Goal: Task Accomplishment & Management: Manage account settings

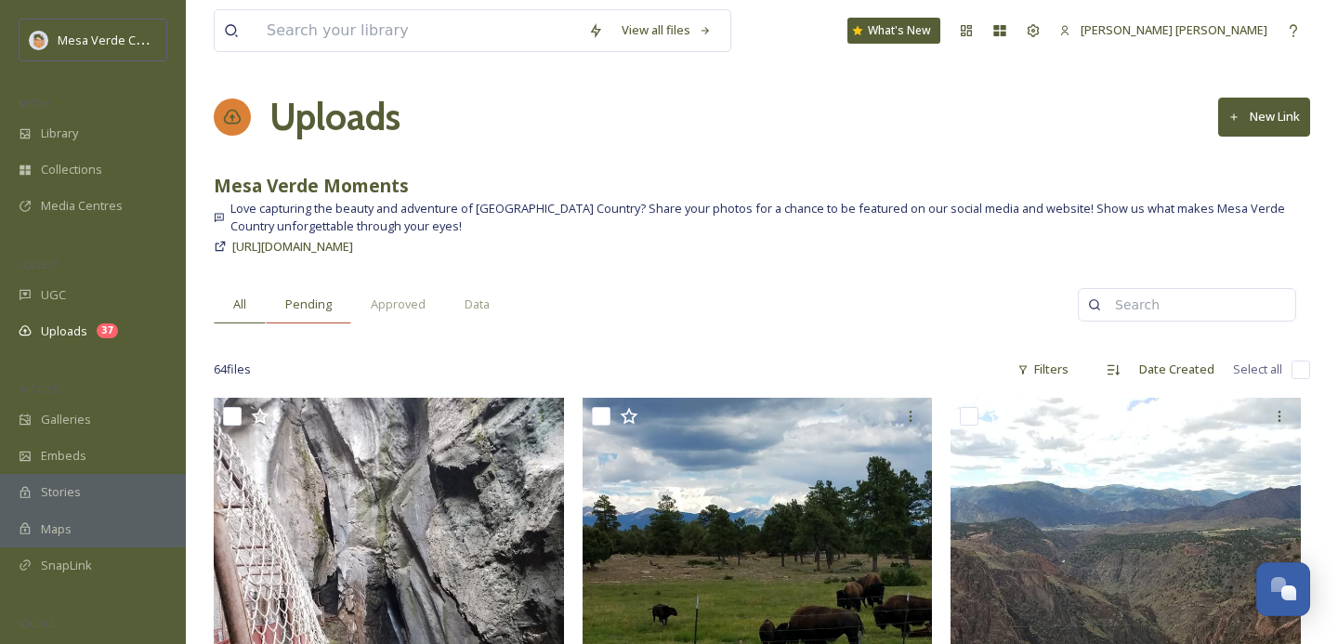
click at [326, 304] on span "Pending" at bounding box center [308, 304] width 46 height 18
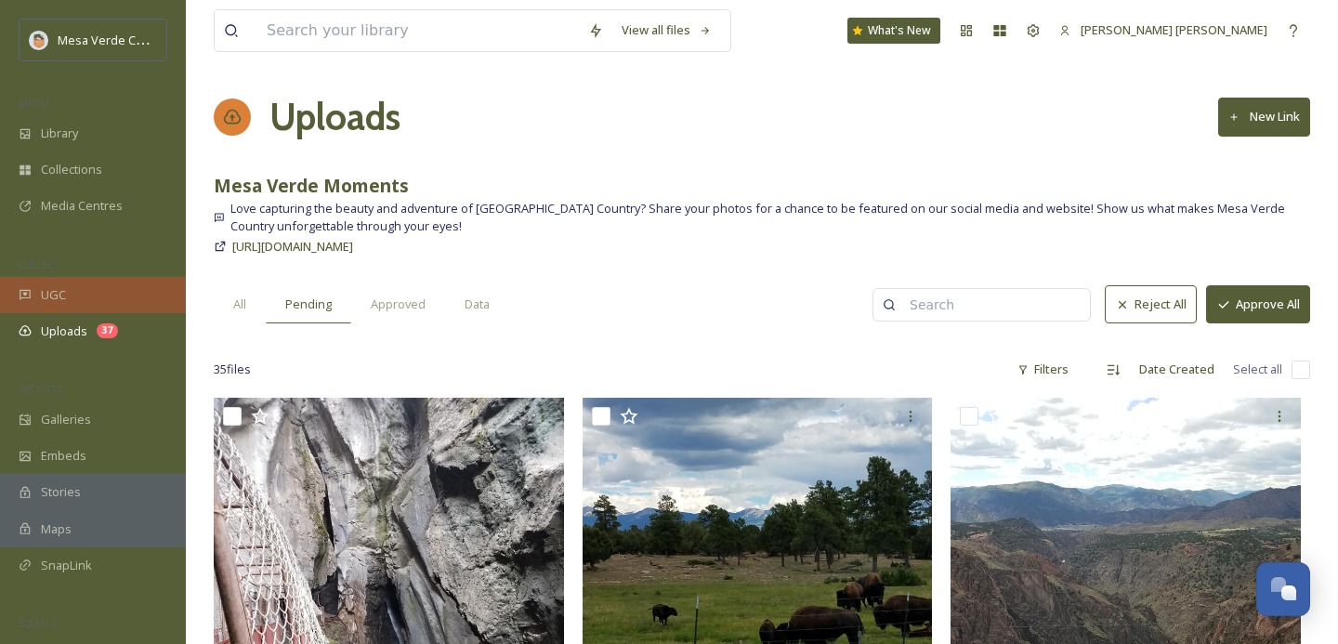
click at [75, 298] on div "UGC" at bounding box center [93, 295] width 186 height 36
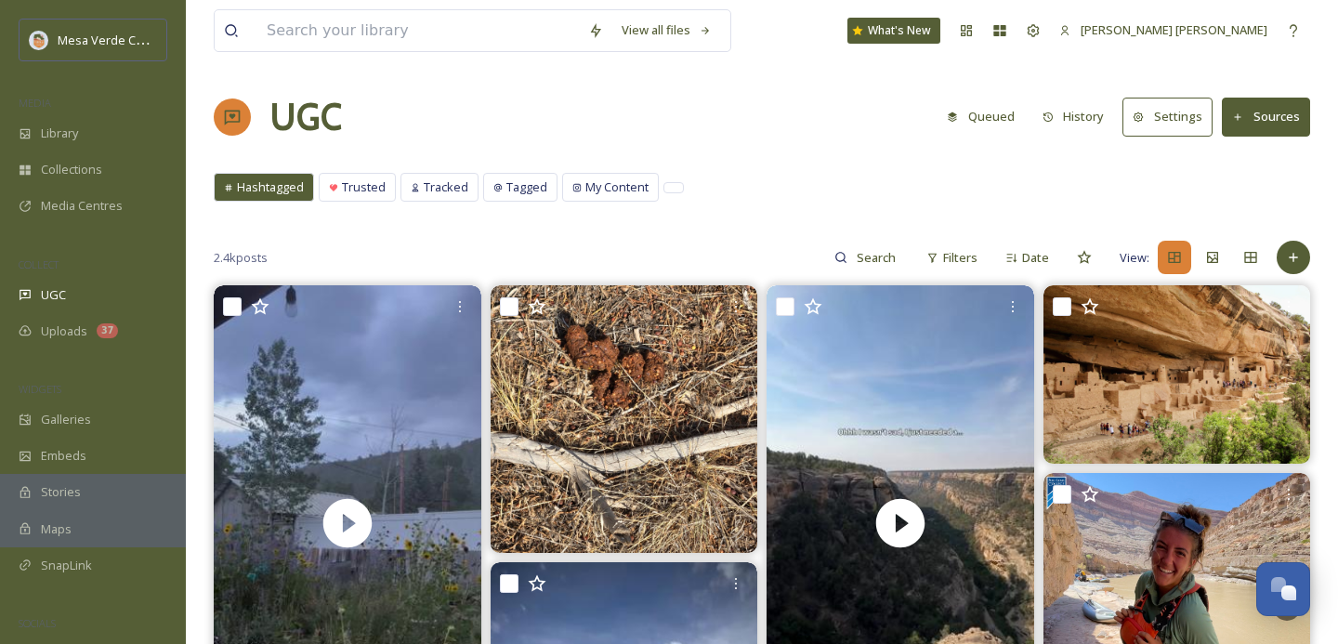
click at [1001, 126] on button "Queued" at bounding box center [981, 116] width 86 height 36
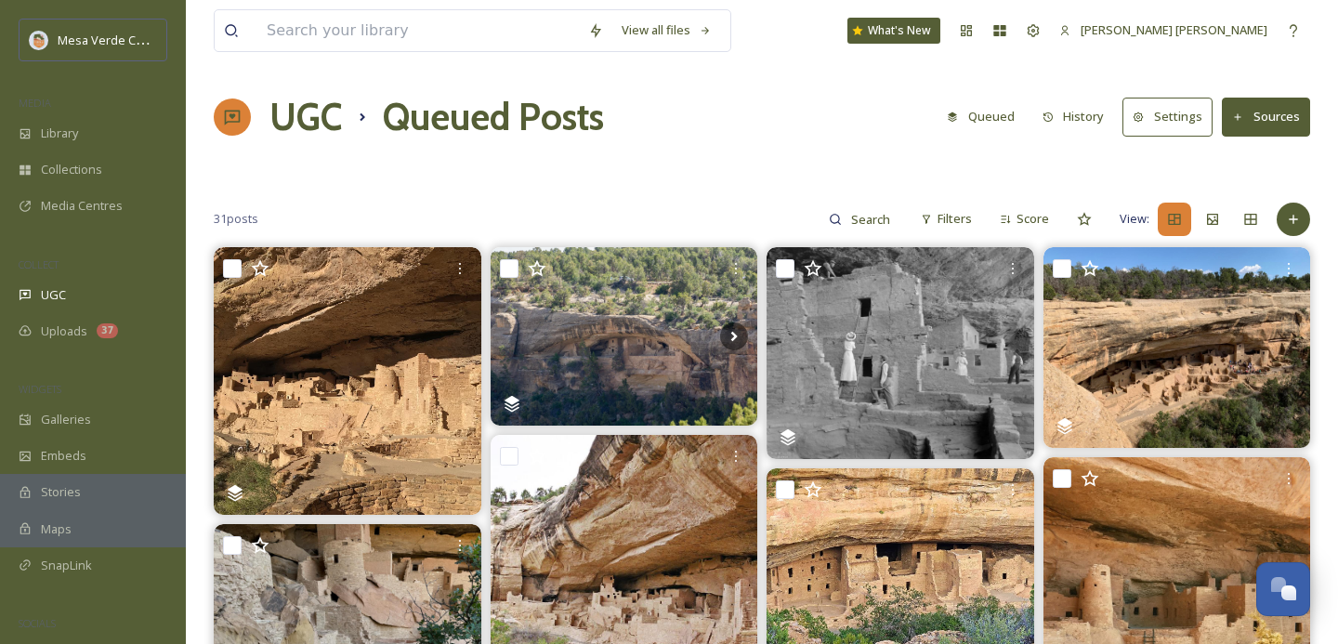
click at [1080, 124] on button "History" at bounding box center [1073, 116] width 81 height 36
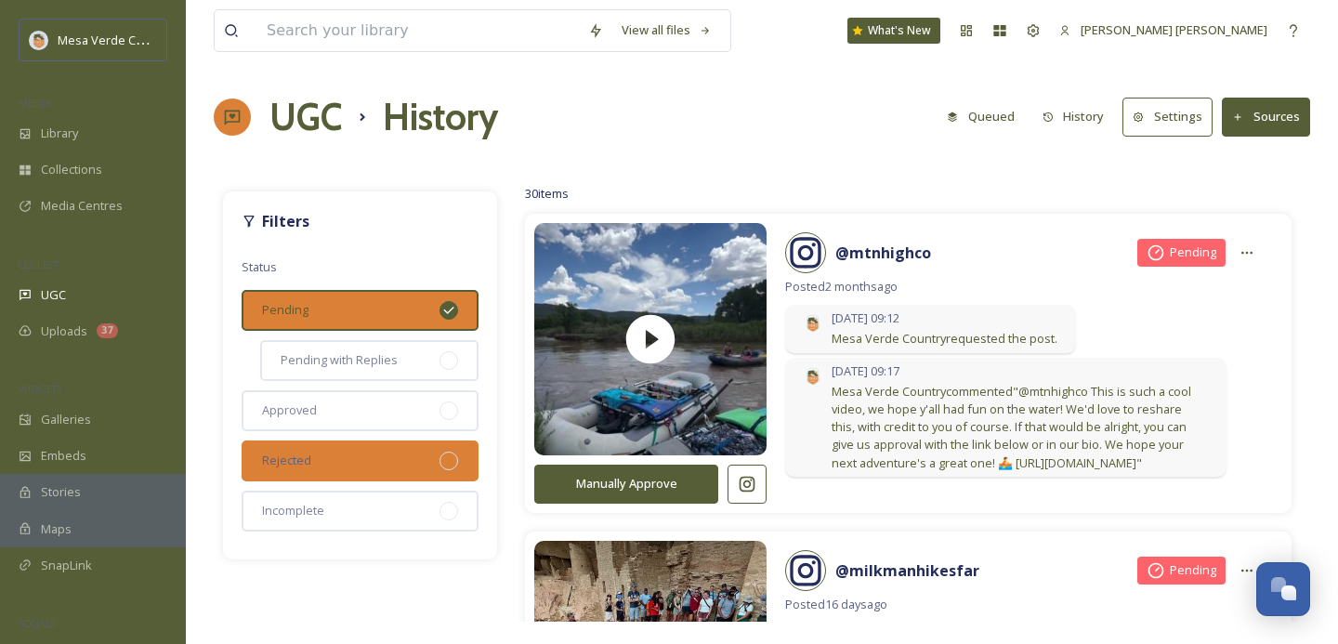
click at [349, 466] on div "Rejected" at bounding box center [360, 460] width 237 height 41
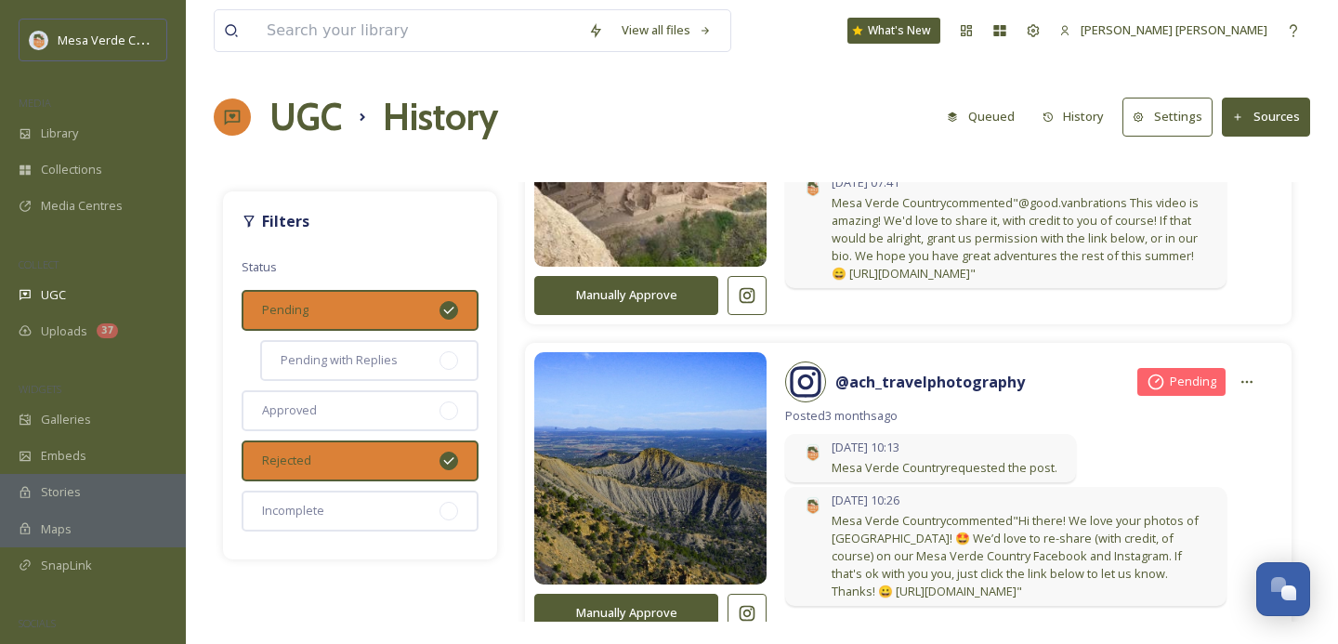
scroll to position [1486, 0]
